Goal: Information Seeking & Learning: Learn about a topic

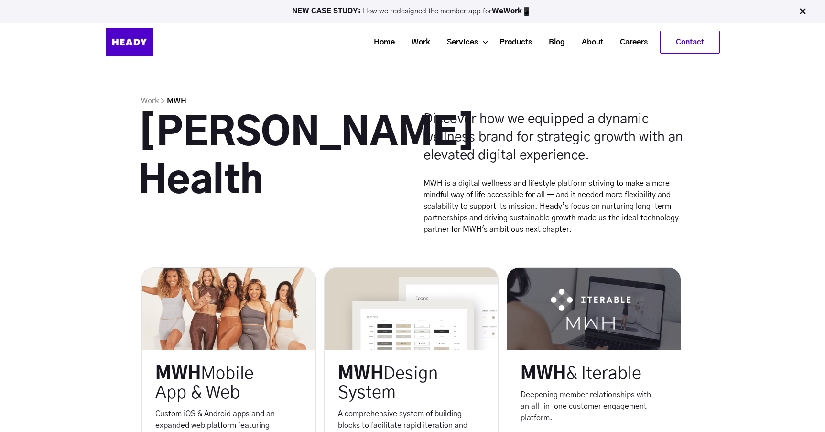
scroll to position [194, 0]
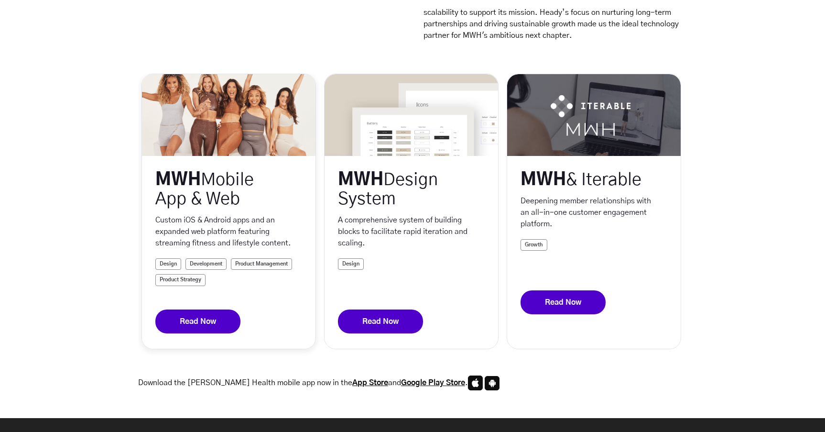
click at [191, 325] on link "Read Now" at bounding box center [197, 321] width 85 height 24
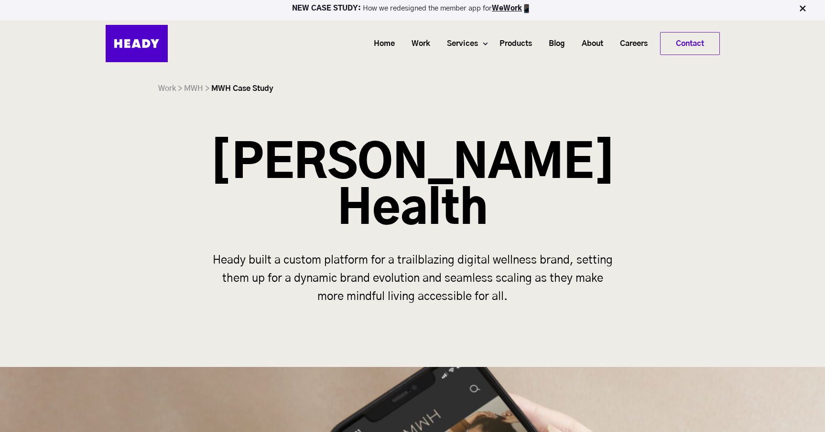
drag, startPoint x: 263, startPoint y: 158, endPoint x: 480, endPoint y: 245, distance: 233.7
click at [451, 232] on h1 "[PERSON_NAME] Health" at bounding box center [412, 187] width 406 height 92
click at [480, 245] on div "Melissa Wood Health Heady built a custom platform for a trailblazing digital we…" at bounding box center [412, 232] width 825 height 183
click at [536, 221] on h1 "[PERSON_NAME] Health" at bounding box center [412, 187] width 406 height 92
drag, startPoint x: 525, startPoint y: 206, endPoint x: 368, endPoint y: 172, distance: 160.5
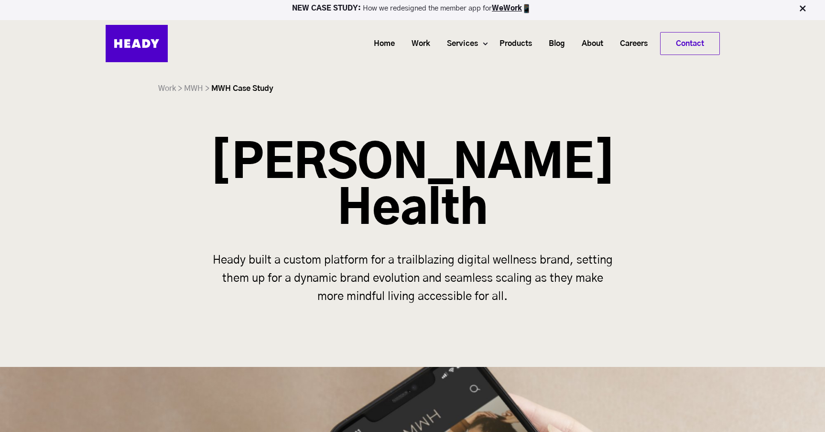
click at [370, 173] on h1 "[PERSON_NAME] Health" at bounding box center [412, 187] width 406 height 92
click at [368, 172] on h1 "[PERSON_NAME] Health" at bounding box center [412, 187] width 406 height 92
click at [563, 221] on h1 "[PERSON_NAME] Health" at bounding box center [412, 187] width 406 height 92
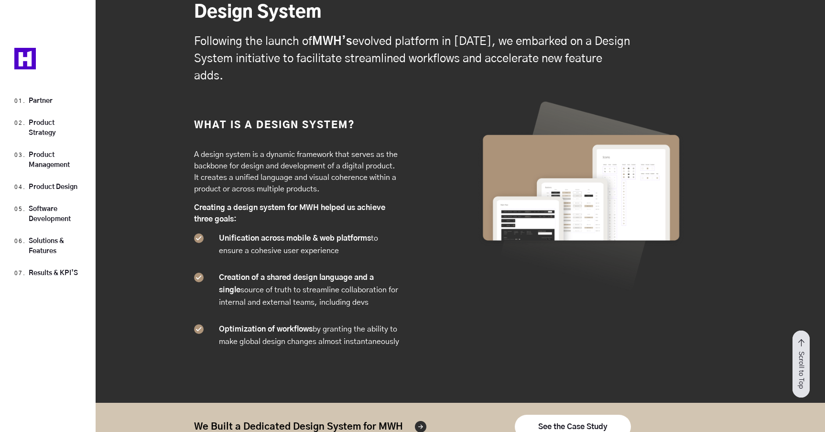
scroll to position [7095, 0]
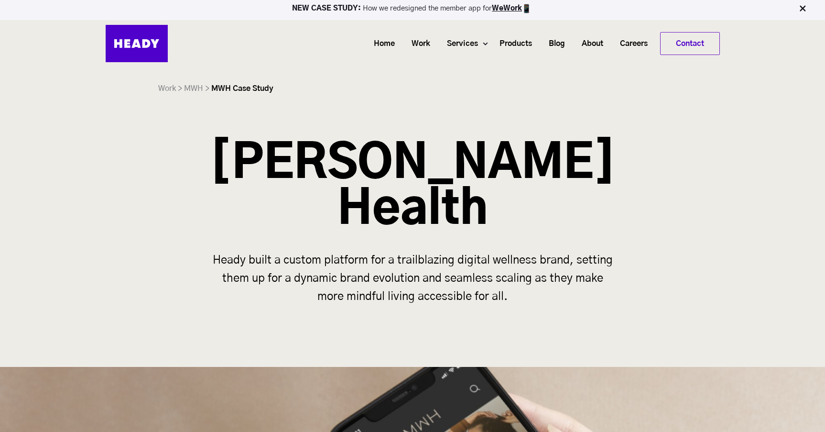
click at [103, 266] on div "Heady built a custom platform for a trailblazing digital wellness brand, settin…" at bounding box center [412, 287] width 825 height 73
